Goal: Information Seeking & Learning: Compare options

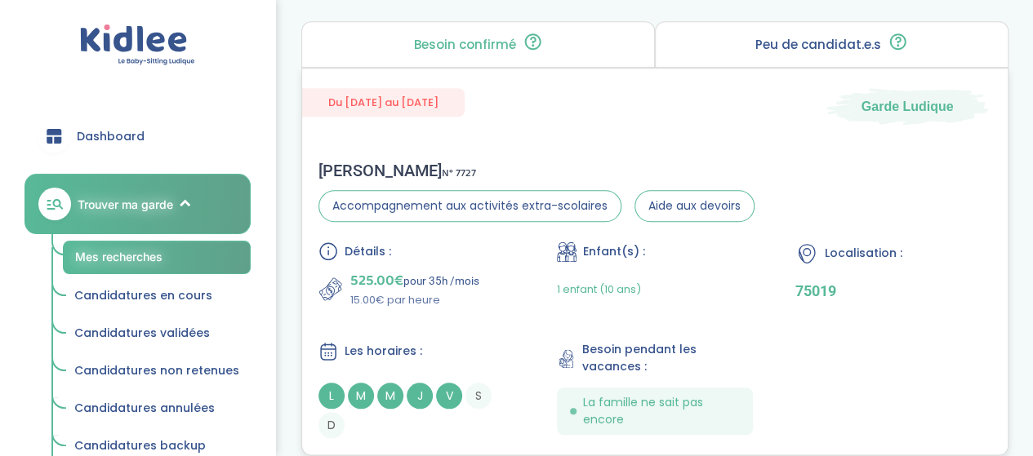
scroll to position [735, 0]
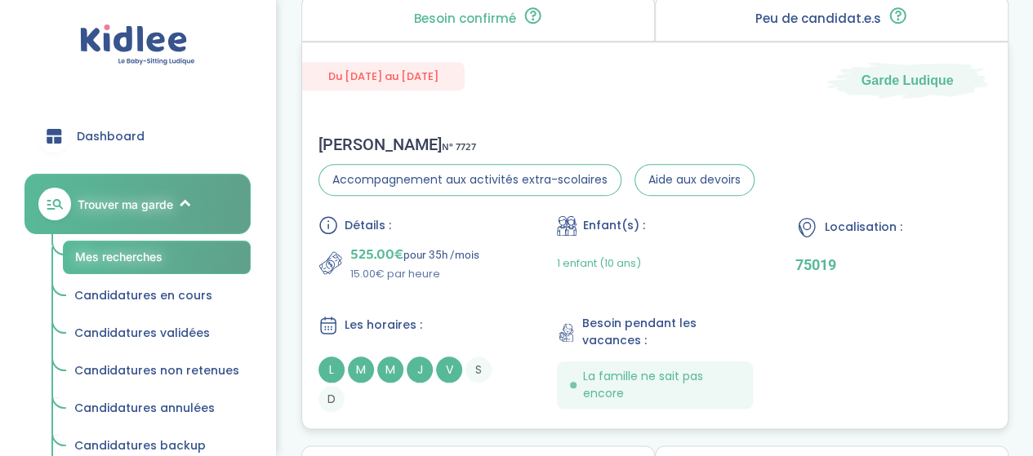
click at [593, 269] on div "1 enfant (10 ans)" at bounding box center [599, 263] width 84 height 38
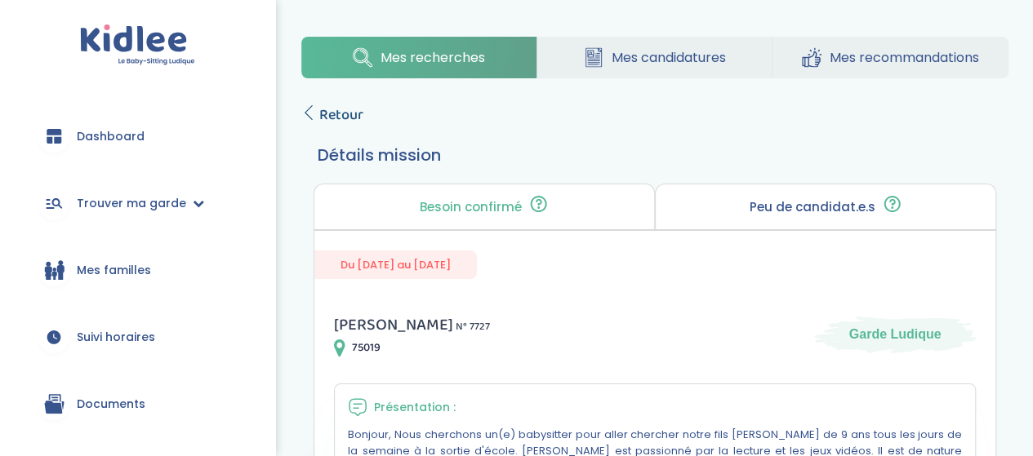
click at [307, 121] on link "Retour" at bounding box center [332, 115] width 62 height 23
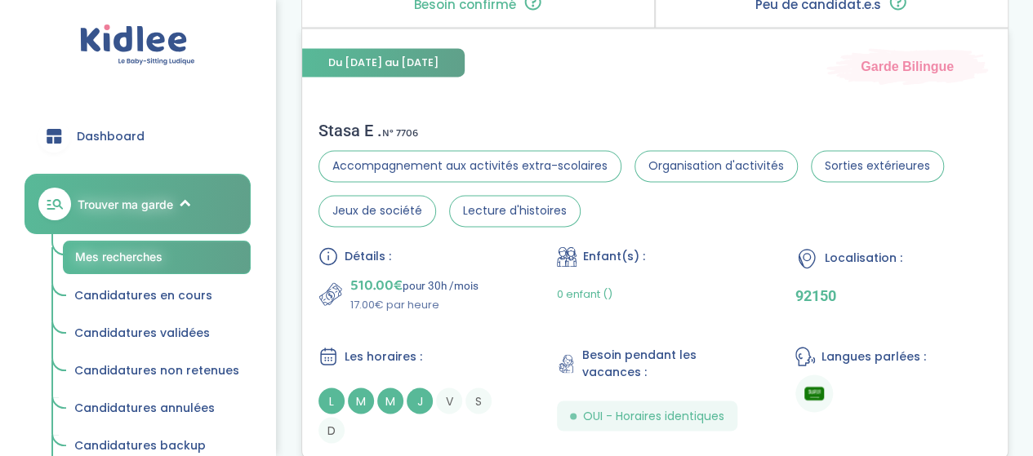
scroll to position [1225, 0]
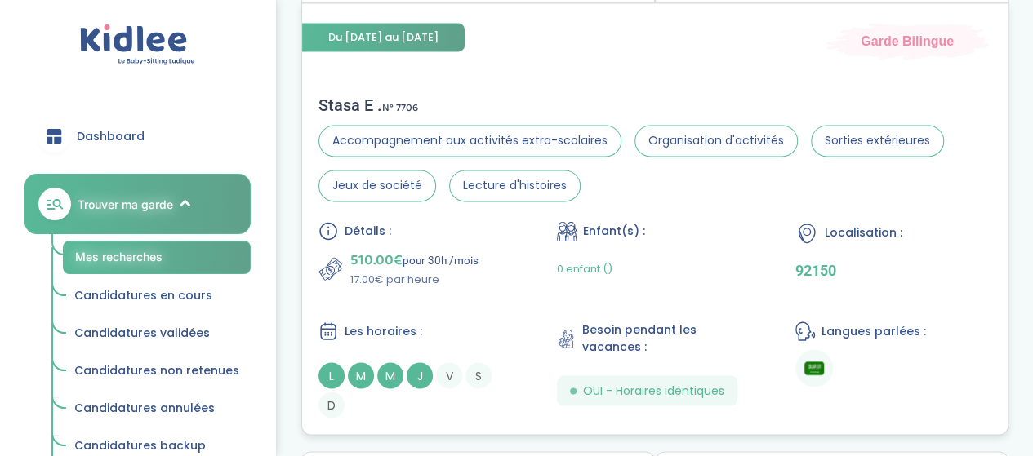
click at [647, 232] on div "Enfant(s) :" at bounding box center [655, 231] width 196 height 20
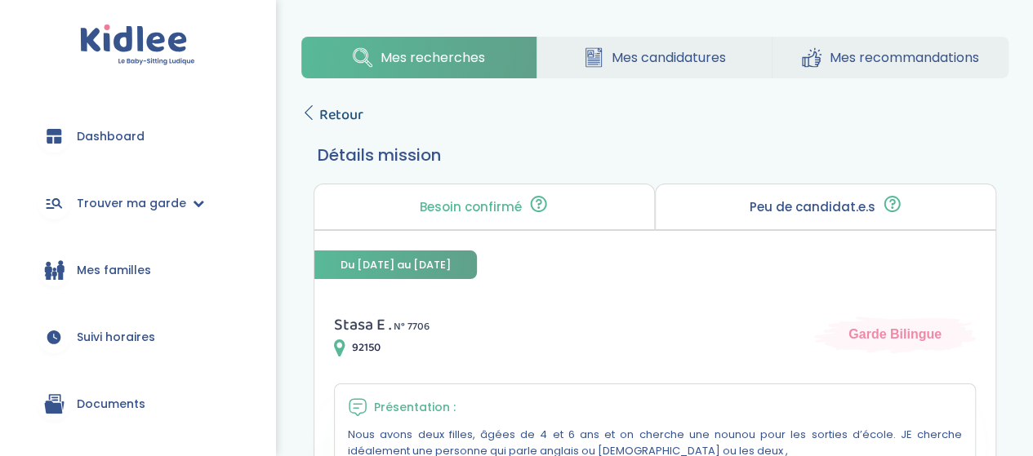
click at [314, 116] on icon at bounding box center [308, 112] width 15 height 15
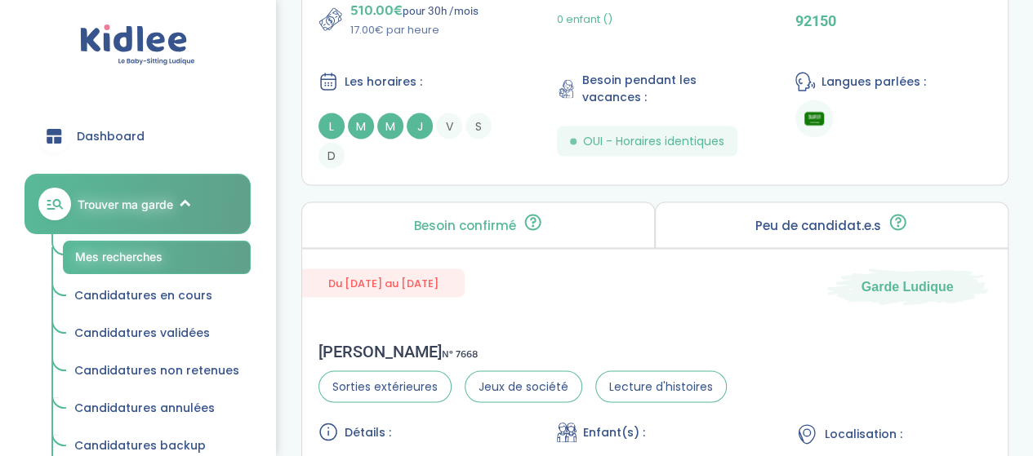
scroll to position [1715, 0]
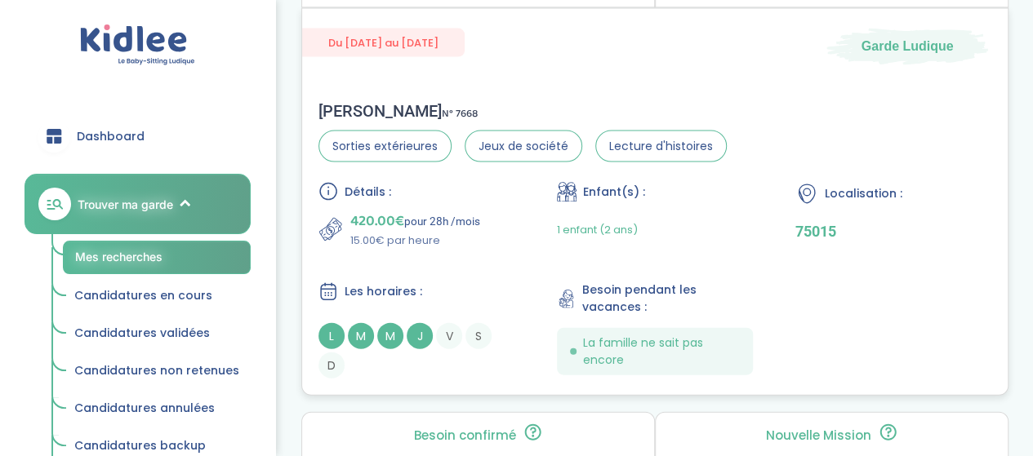
click at [692, 214] on div "1 enfant (2 ans)" at bounding box center [655, 230] width 196 height 38
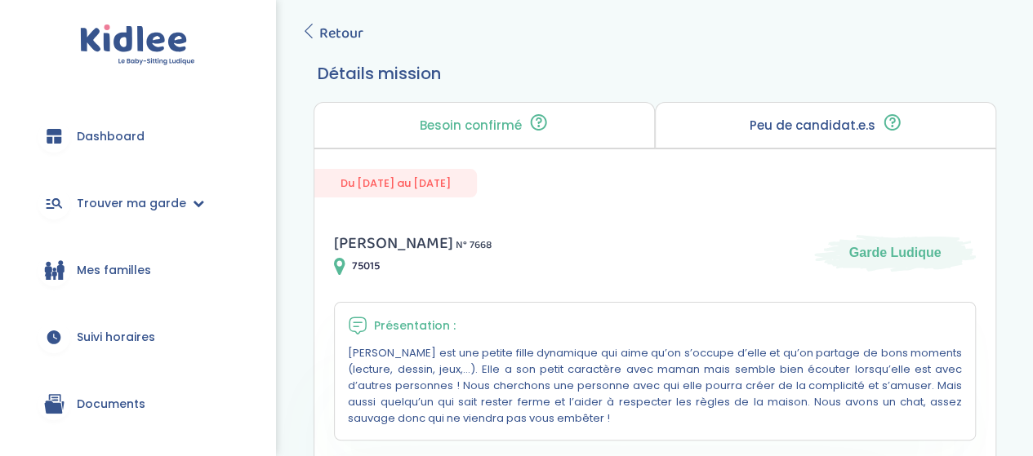
scroll to position [82, 0]
click at [345, 29] on span "Retour" at bounding box center [341, 33] width 44 height 23
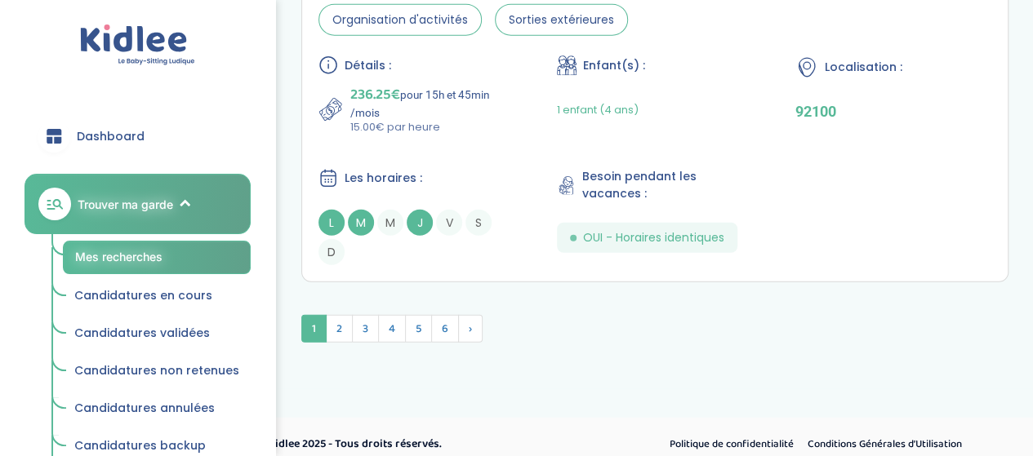
scroll to position [5093, 0]
